Goal: Navigation & Orientation: Find specific page/section

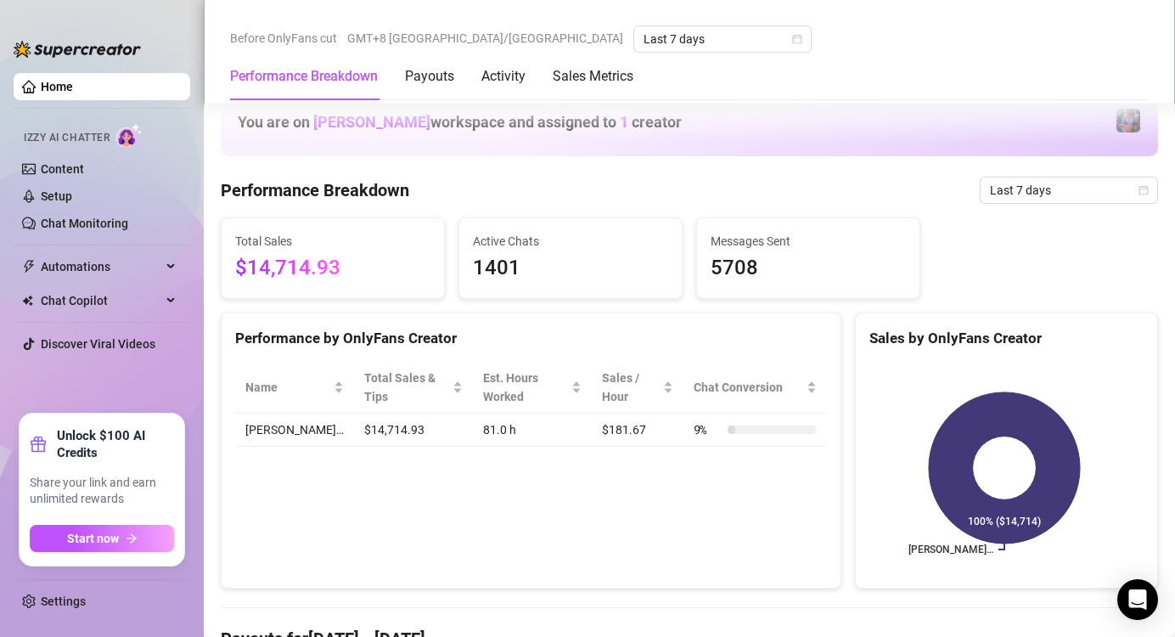
scroll to position [679, 0]
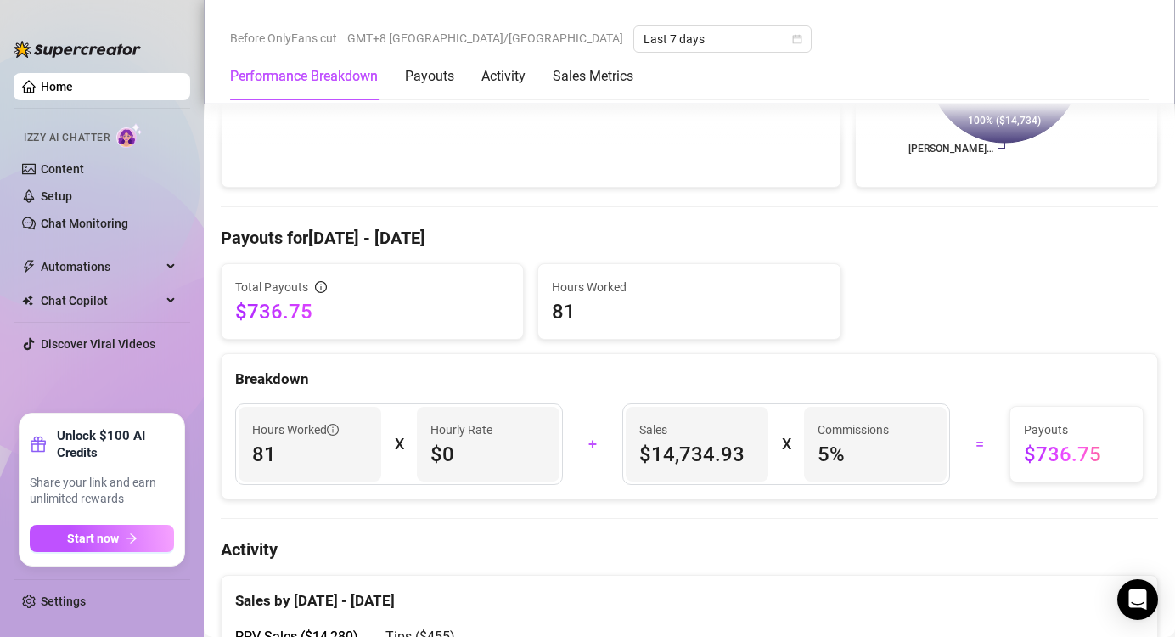
scroll to position [679, 0]
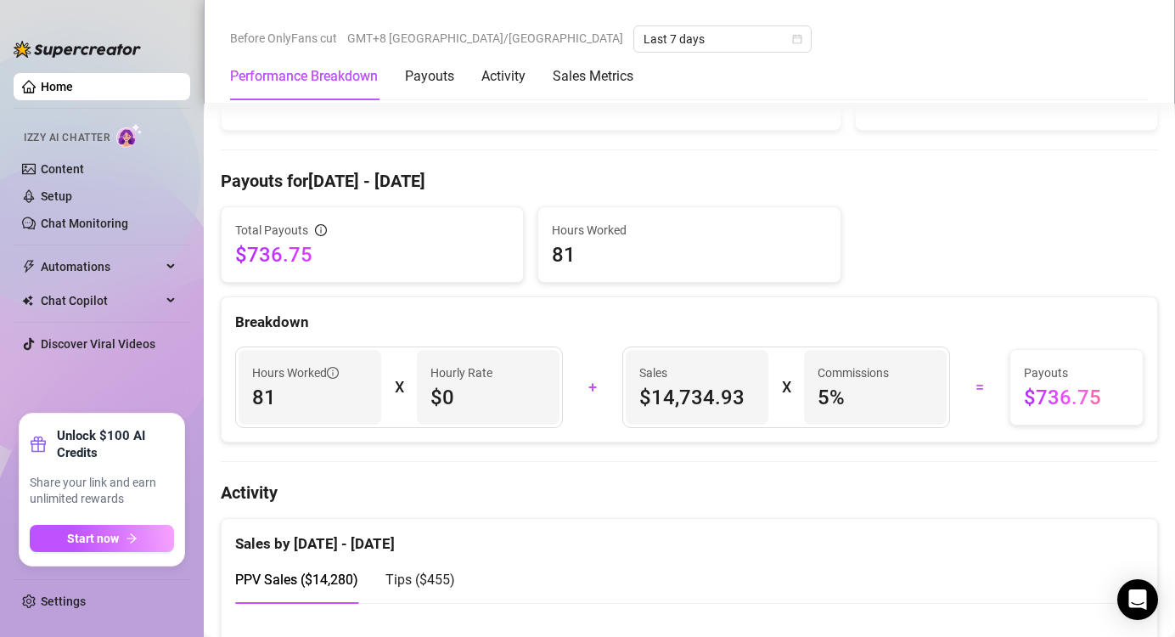
scroll to position [679, 0]
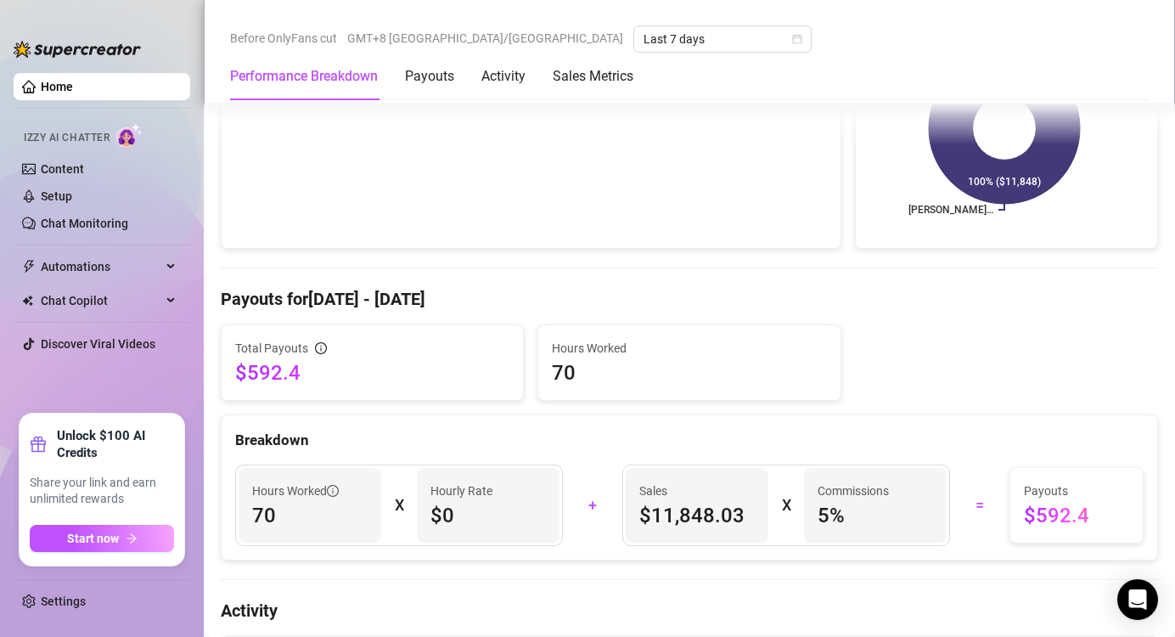
scroll to position [679, 0]
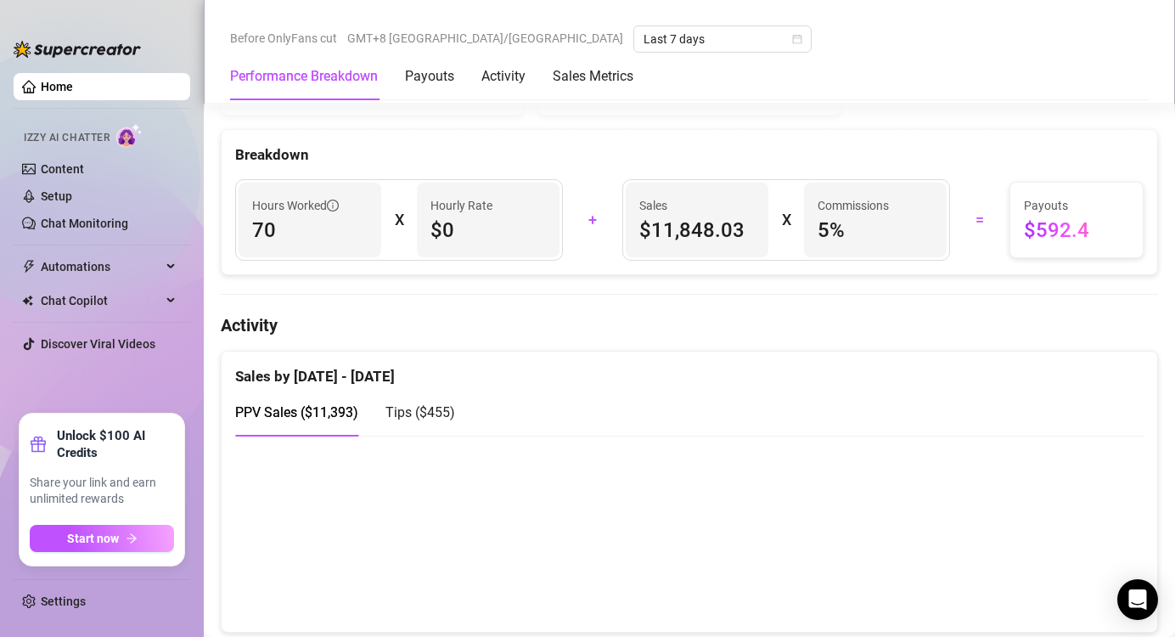
scroll to position [764, 0]
